Goal: Information Seeking & Learning: Find specific fact

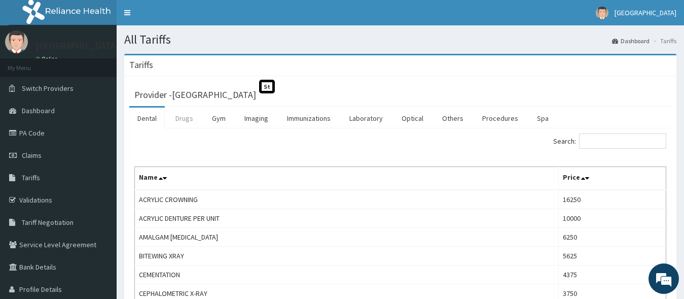
click at [186, 119] on link "Drugs" at bounding box center [184, 117] width 34 height 21
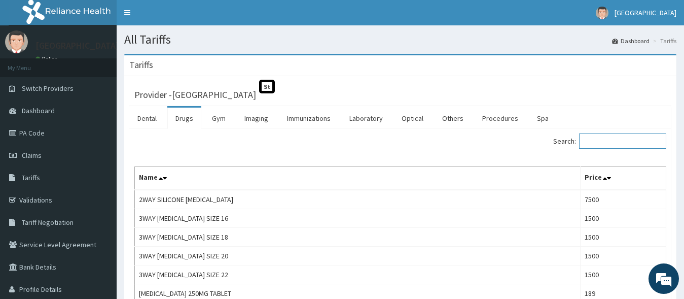
click at [603, 142] on input "Search:" at bounding box center [622, 140] width 87 height 15
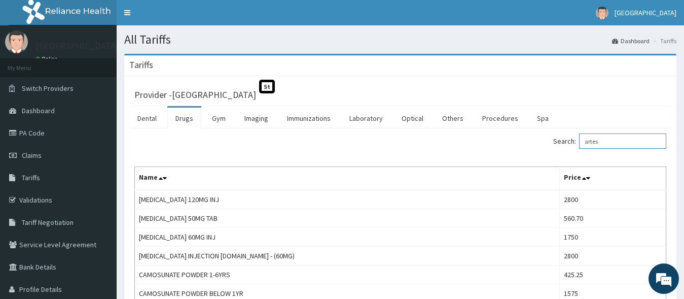
scroll to position [52, 0]
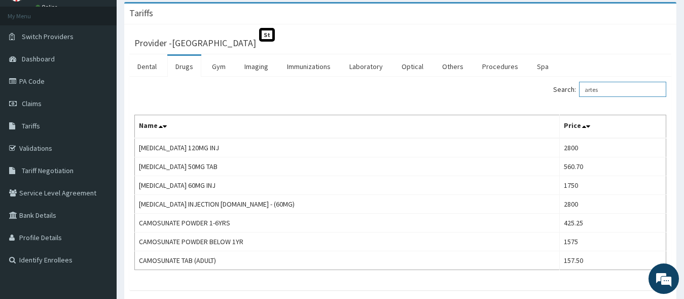
type input "artes"
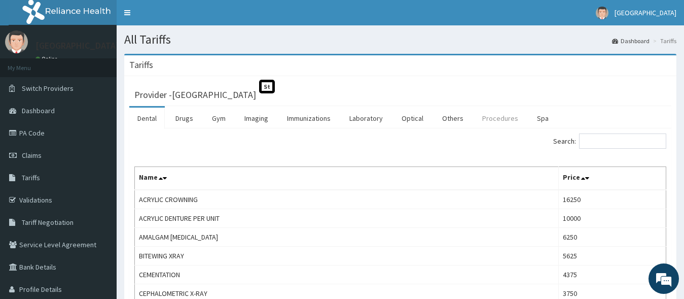
click at [494, 122] on link "Procedures" at bounding box center [500, 117] width 52 height 21
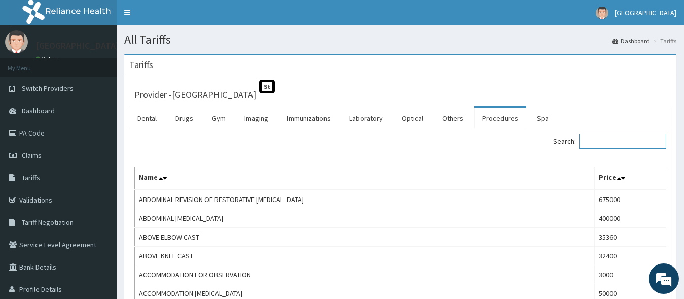
click at [599, 142] on input "Search:" at bounding box center [622, 140] width 87 height 15
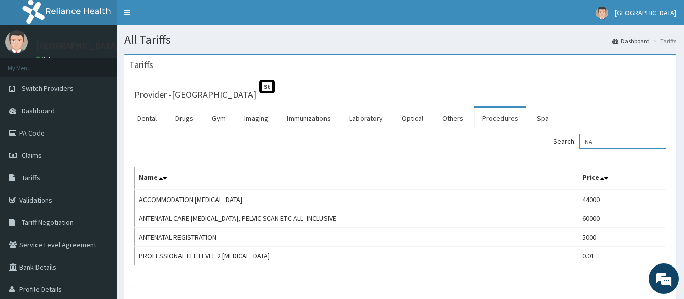
type input "N"
type input "ANC"
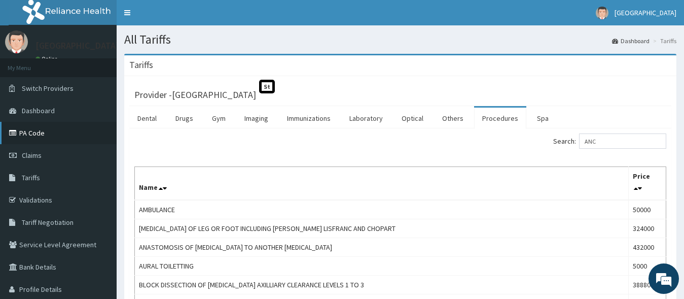
click at [31, 134] on link "PA Code" at bounding box center [58, 133] width 117 height 22
